Goal: Information Seeking & Learning: Check status

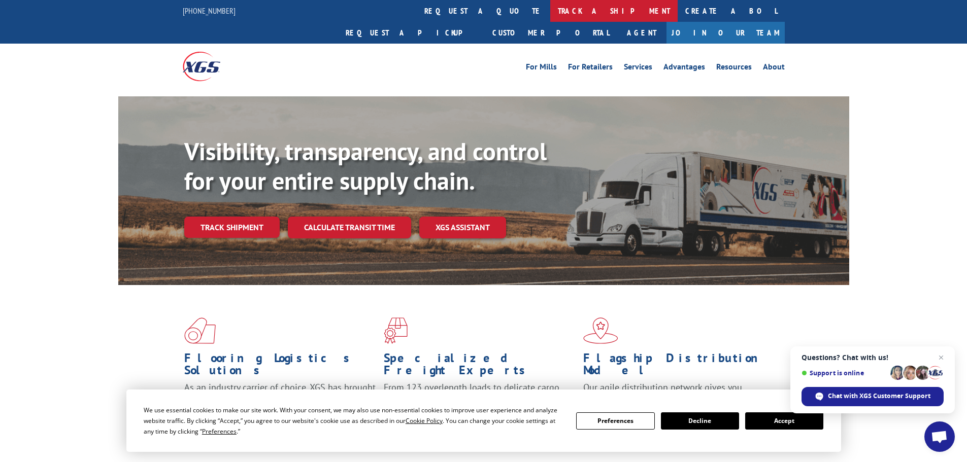
click at [550, 11] on link "track a shipment" at bounding box center [613, 11] width 127 height 22
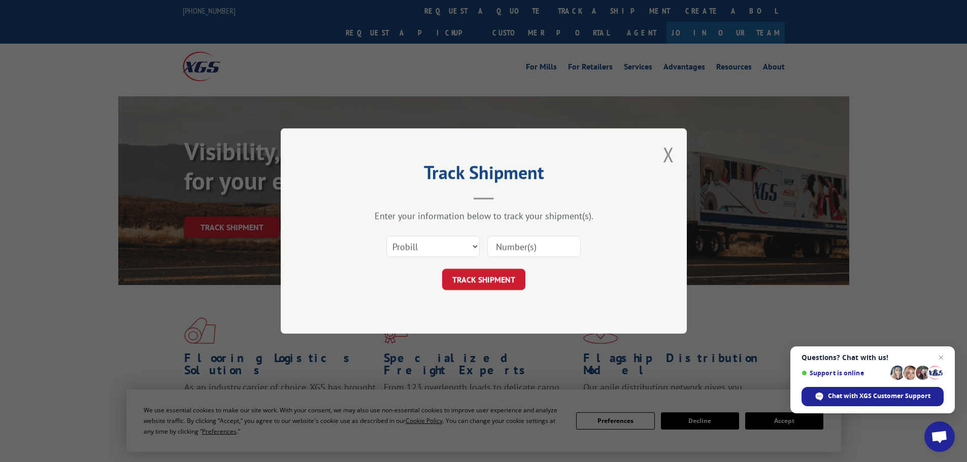
click at [566, 248] on input at bounding box center [533, 246] width 93 height 21
paste input "16331229"
type input "16331229"
click at [476, 281] on button "TRACK SHIPMENT" at bounding box center [483, 279] width 83 height 21
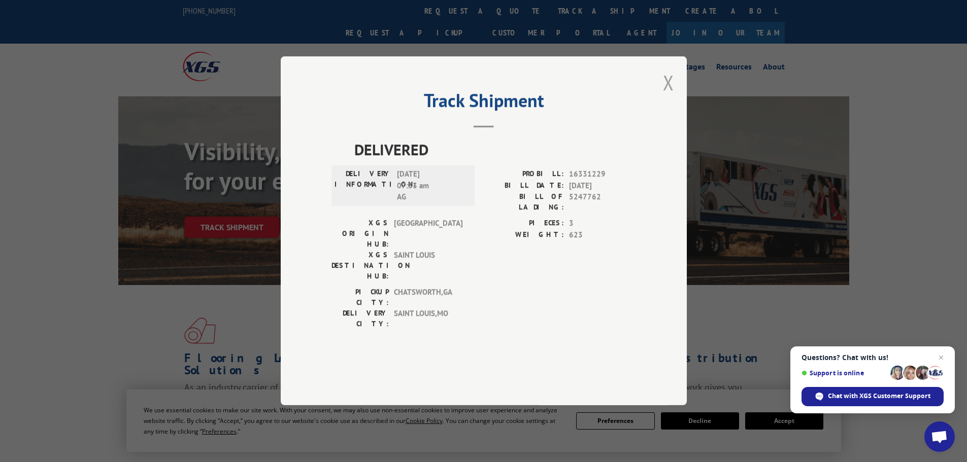
click at [667, 96] on button "Close modal" at bounding box center [668, 82] width 11 height 27
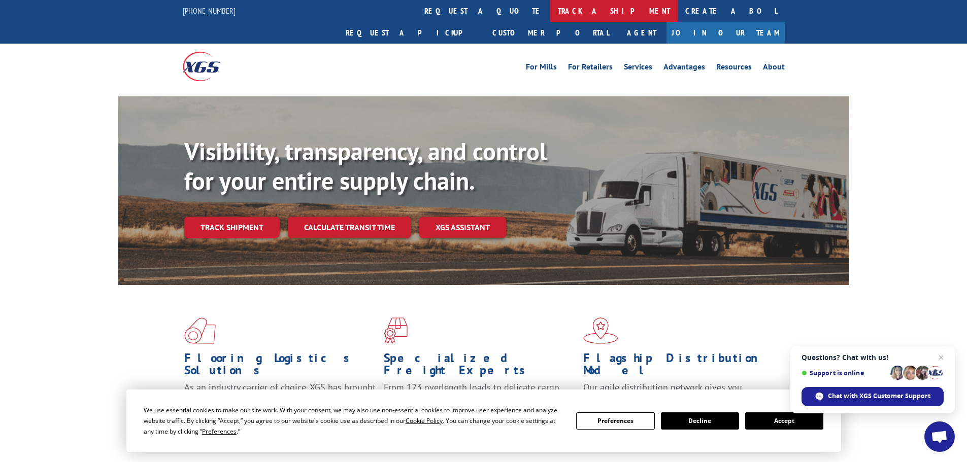
click at [550, 10] on link "track a shipment" at bounding box center [613, 11] width 127 height 22
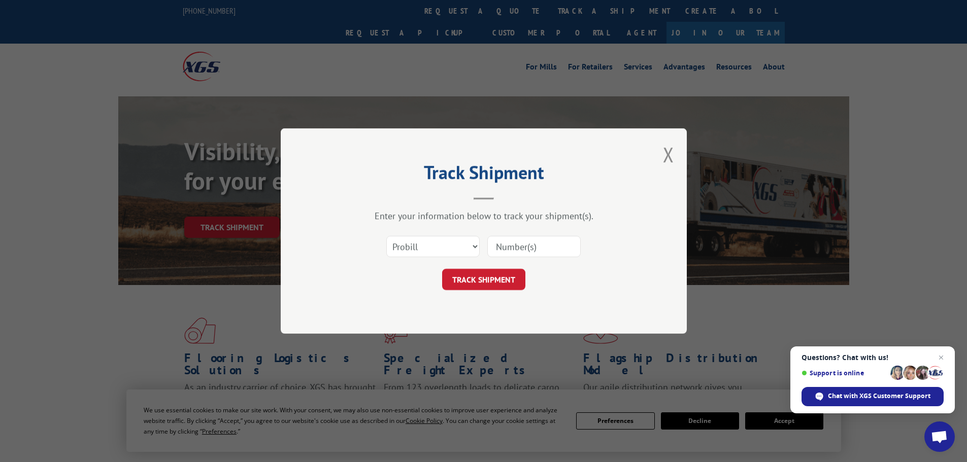
click at [528, 251] on input at bounding box center [533, 246] width 93 height 21
paste input "17517619"
type input "17517619"
click at [495, 279] on button "TRACK SHIPMENT" at bounding box center [483, 279] width 83 height 21
